Goal: Task Accomplishment & Management: Use online tool/utility

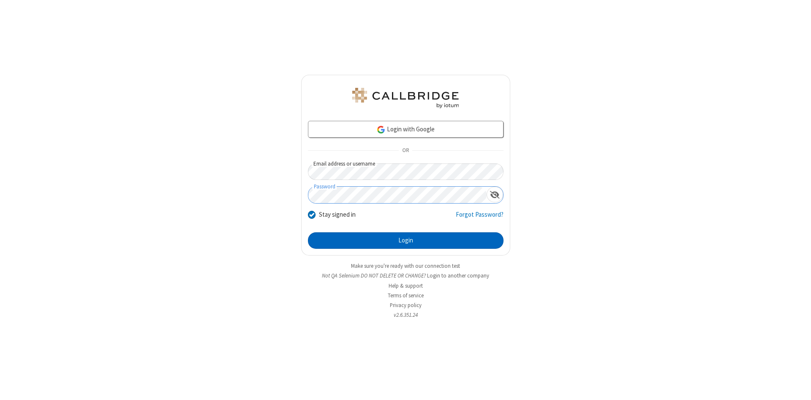
click at [405, 241] on button "Login" at bounding box center [406, 240] width 196 height 17
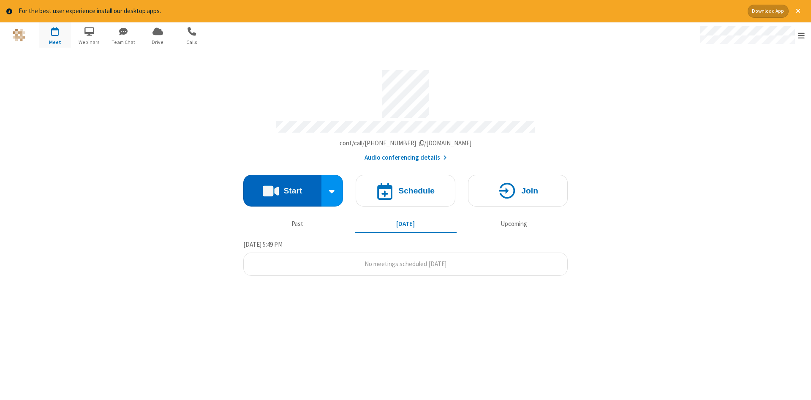
click at [282, 188] on button "Start" at bounding box center [282, 191] width 78 height 32
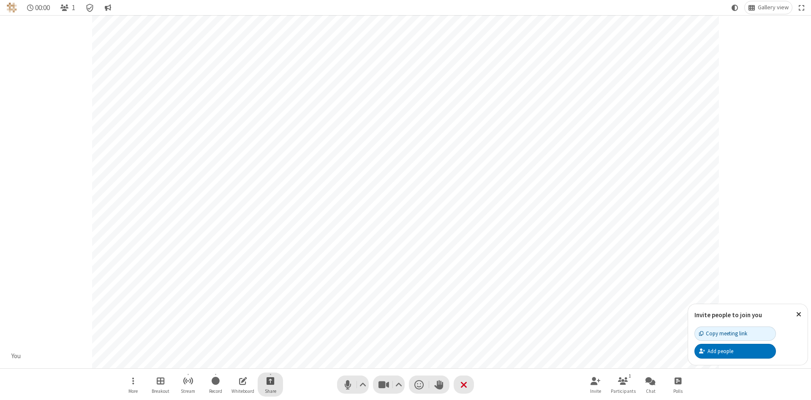
click at [270, 381] on span "Start sharing" at bounding box center [270, 380] width 8 height 11
click at [236, 360] on span "Share my screen" at bounding box center [236, 360] width 10 height 7
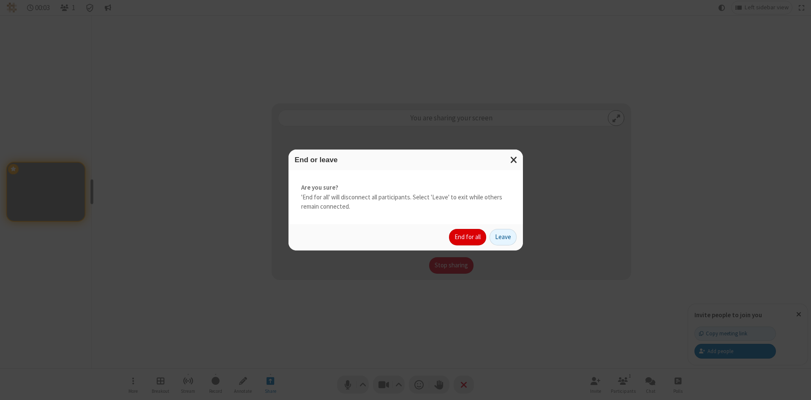
click at [468, 237] on button "End for all" at bounding box center [467, 237] width 37 height 17
